Goal: Check status

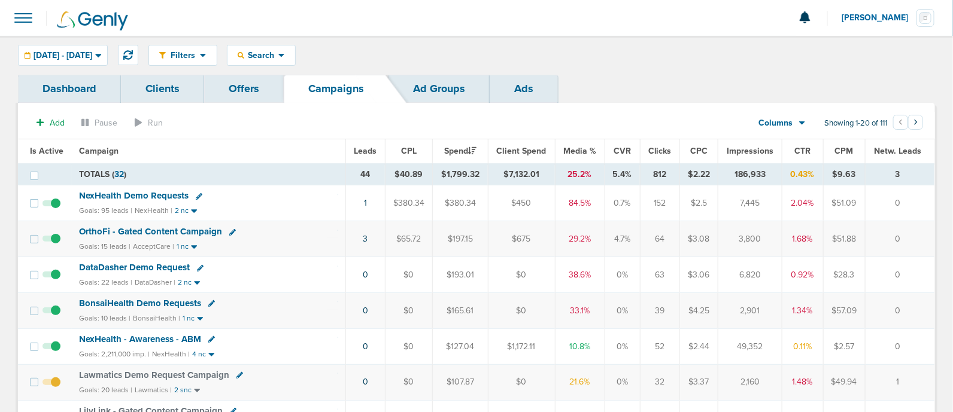
click at [151, 62] on div "Filters Active Only Settings Status Active Inactive Objectives MQL SQL Traffic …" at bounding box center [476, 55] width 953 height 39
click at [133, 52] on icon at bounding box center [128, 55] width 10 height 10
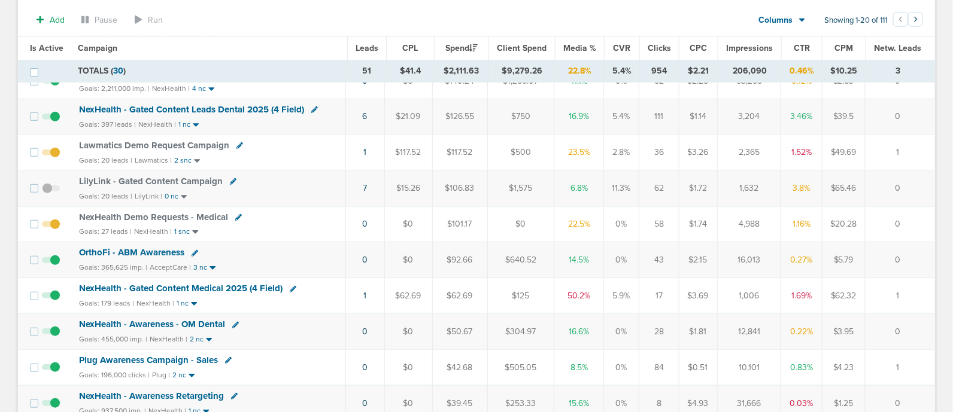
scroll to position [270, 0]
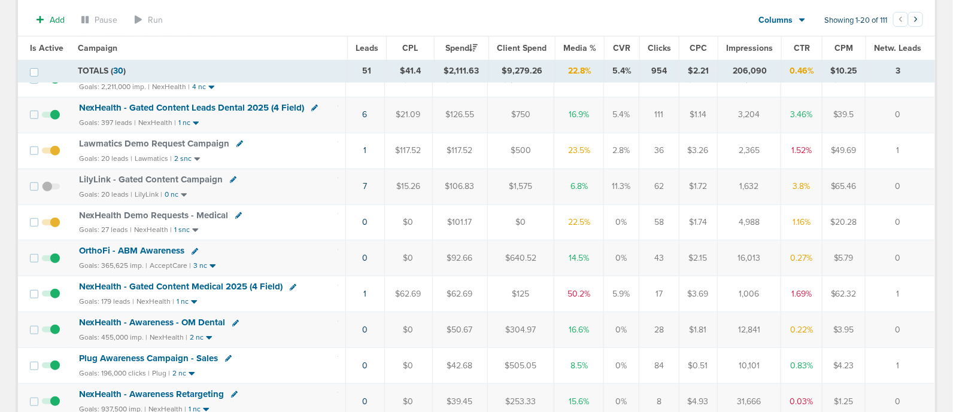
click at [234, 281] on span "NexHealth - Gated Content Medical 2025 (4 Field)" at bounding box center [180, 286] width 203 height 11
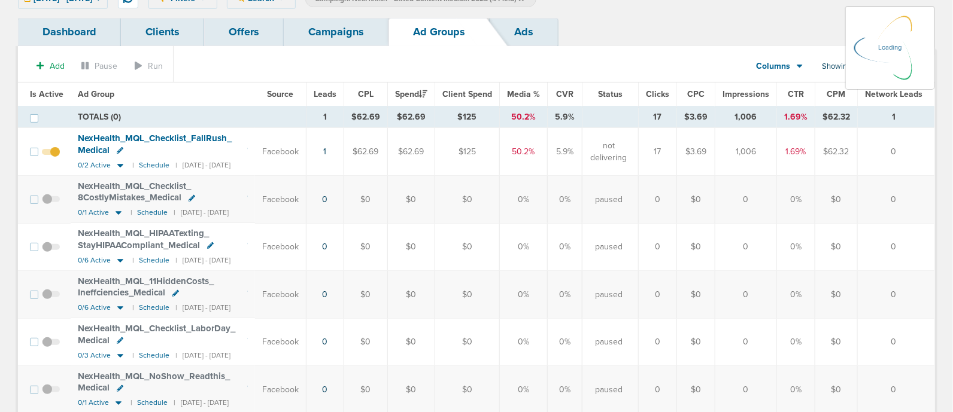
scroll to position [109, 0]
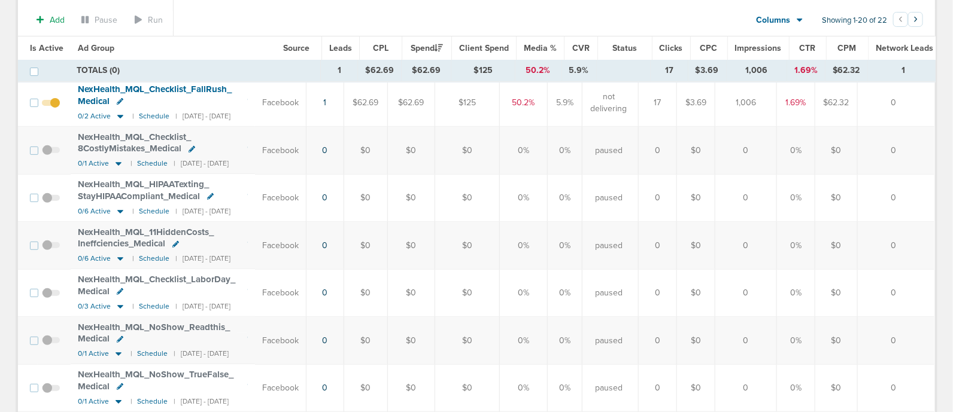
click at [534, 48] on span "Media %" at bounding box center [540, 48] width 33 height 10
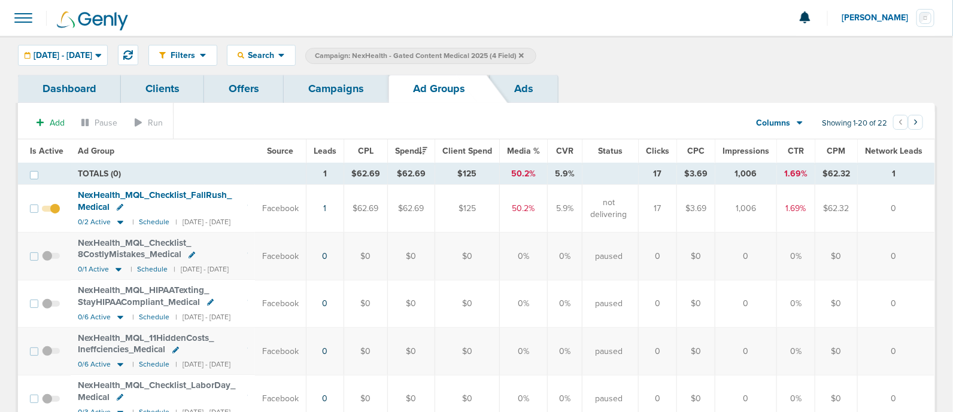
click at [34, 155] on span "Is Active" at bounding box center [47, 151] width 34 height 10
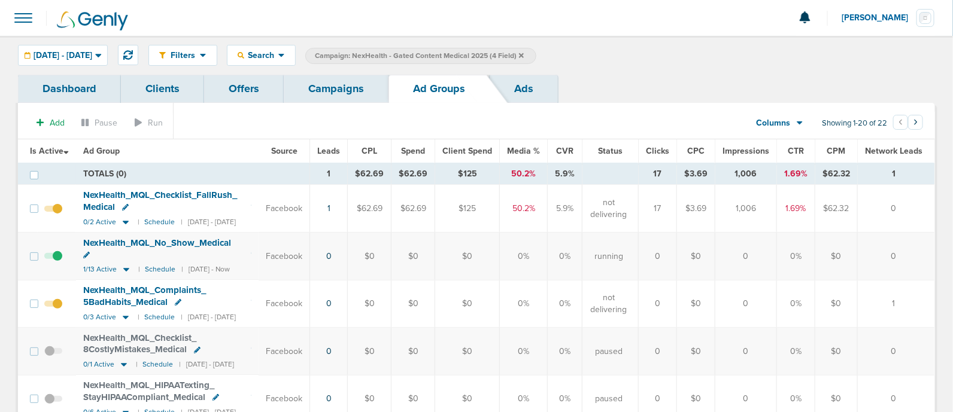
click at [339, 96] on link "Campaigns" at bounding box center [336, 89] width 105 height 28
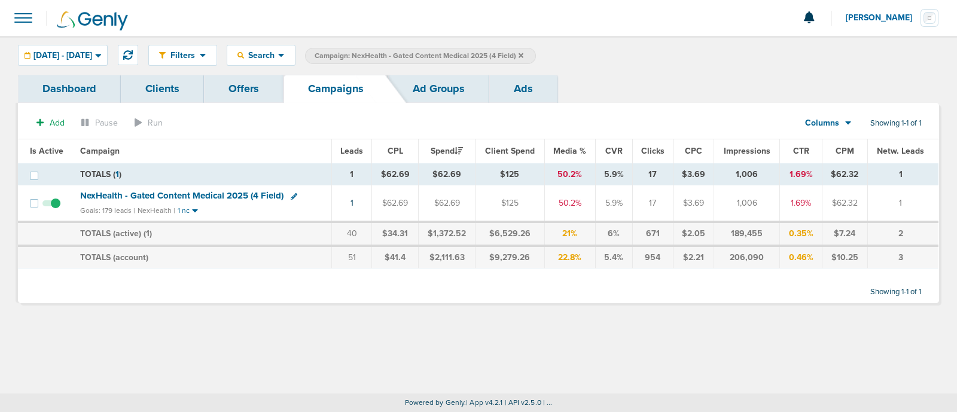
click at [524, 53] on icon at bounding box center [521, 55] width 5 height 7
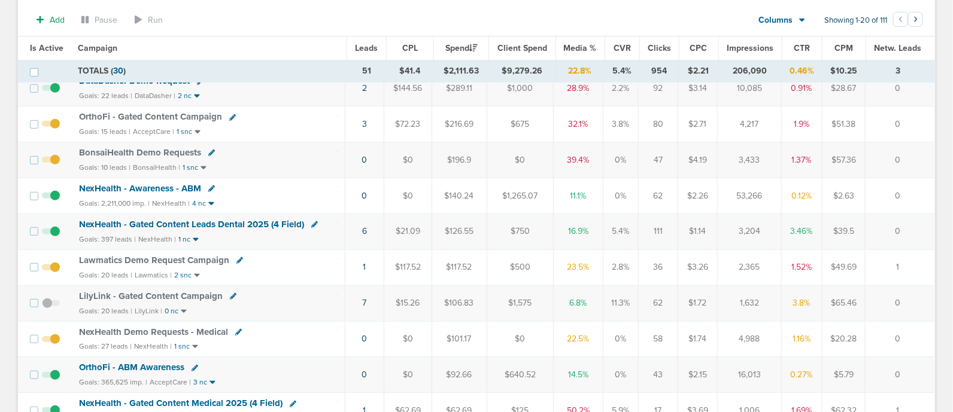
scroll to position [206, 0]
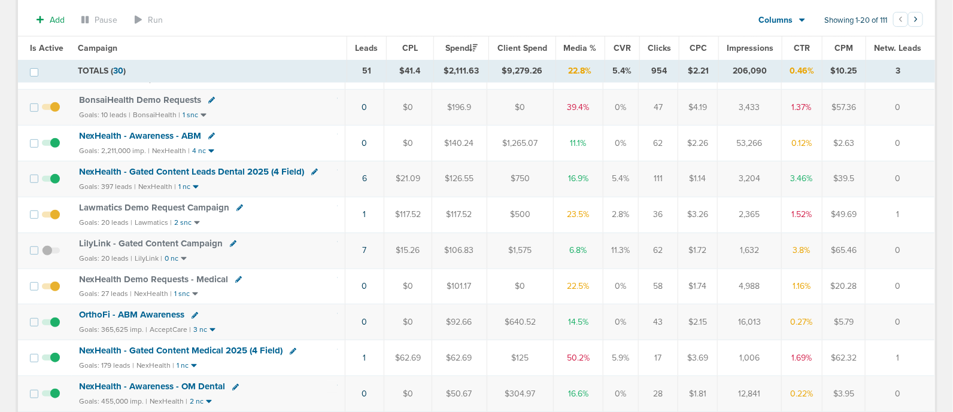
click at [369, 184] on td "6" at bounding box center [364, 179] width 39 height 36
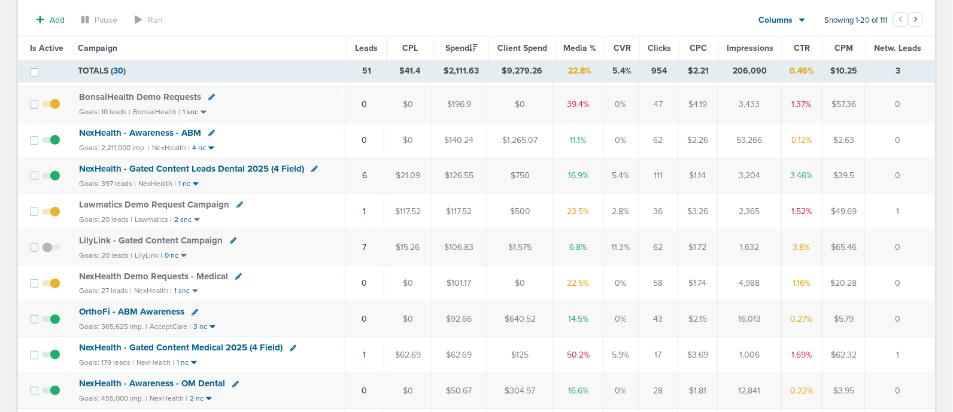
scroll to position [209, 0]
click at [366, 175] on link "6" at bounding box center [364, 176] width 5 height 10
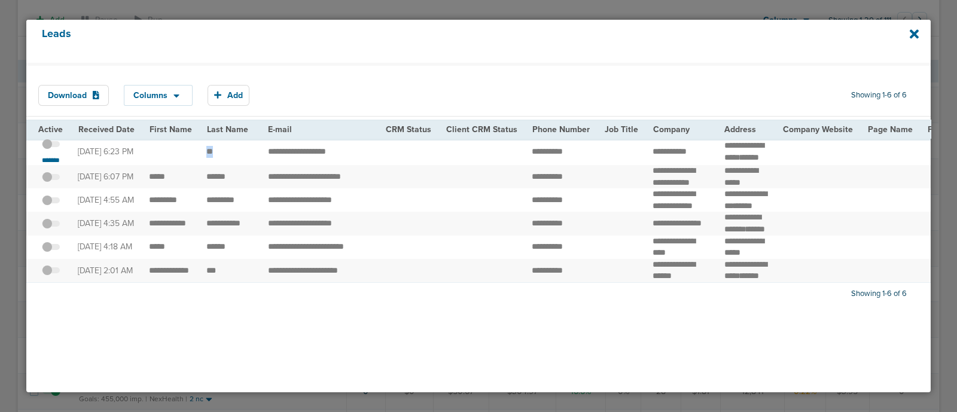
drag, startPoint x: 205, startPoint y: 159, endPoint x: 226, endPoint y: 154, distance: 20.9
click at [226, 154] on td "**" at bounding box center [230, 152] width 62 height 27
click at [59, 165] on small "*******" at bounding box center [50, 161] width 25 height 10
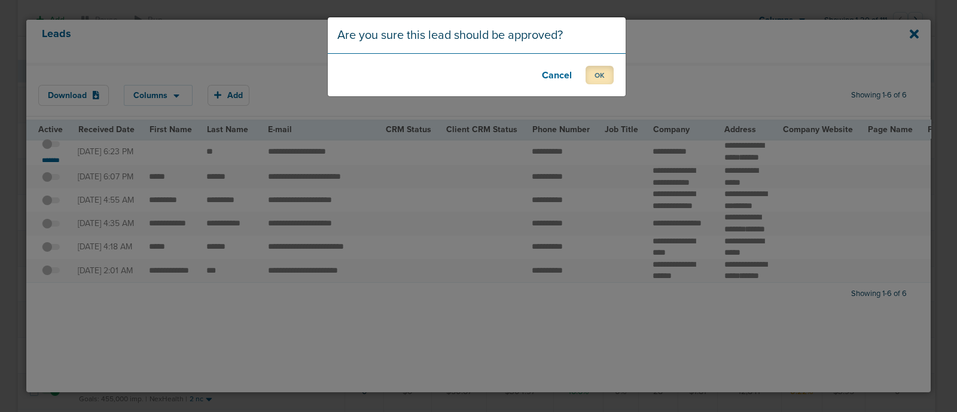
click at [600, 74] on button "OK" at bounding box center [600, 75] width 28 height 19
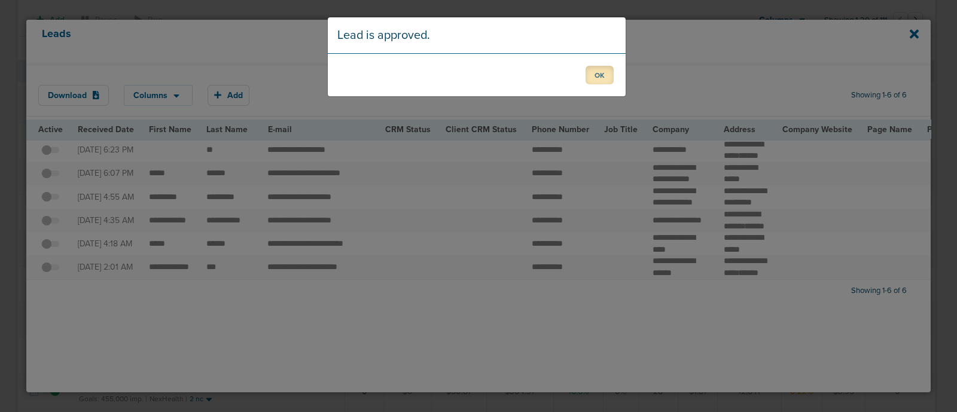
click at [589, 73] on button "OK" at bounding box center [600, 75] width 28 height 19
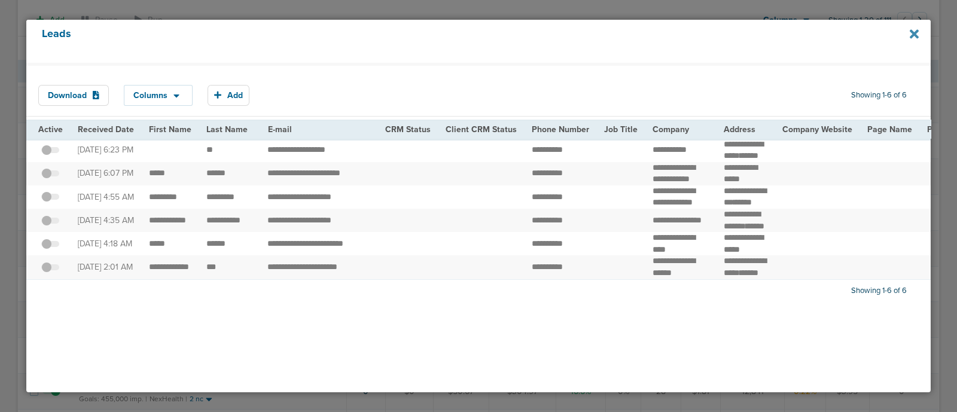
click at [913, 31] on icon at bounding box center [914, 33] width 9 height 9
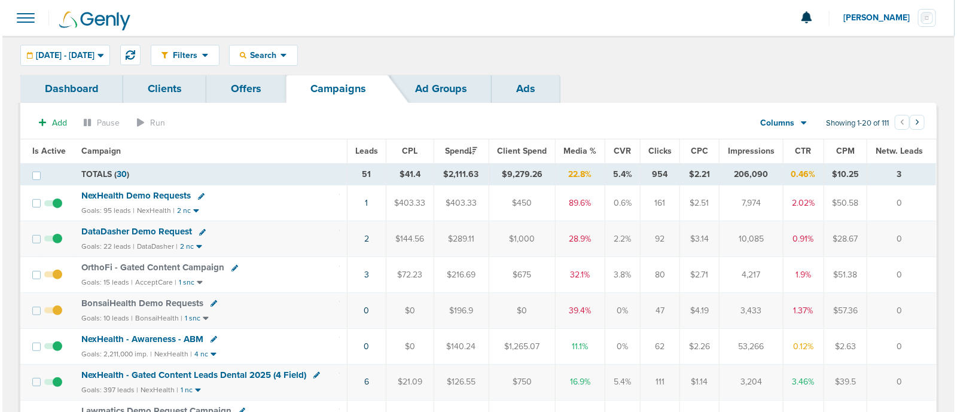
scroll to position [26, 0]
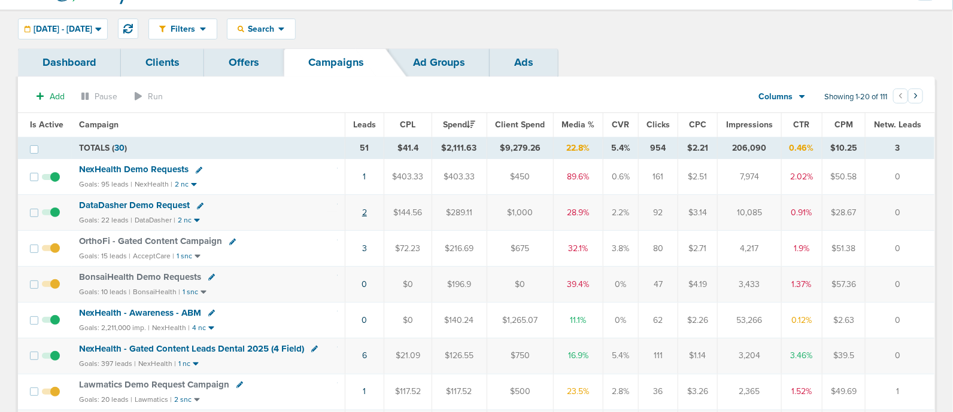
click at [367, 211] on link "2" at bounding box center [364, 213] width 5 height 10
